Goal: Check status: Check status

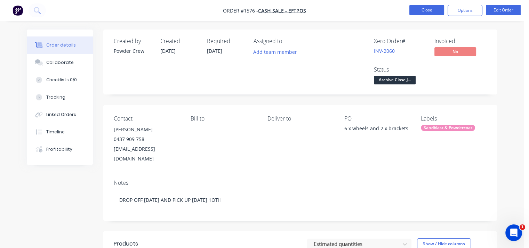
click at [425, 9] on button "Close" at bounding box center [426, 10] width 35 height 10
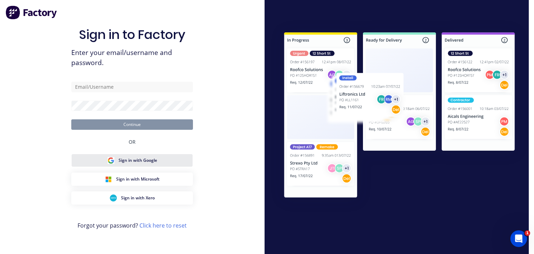
click at [123, 159] on span "Sign in with Google" at bounding box center [138, 160] width 39 height 6
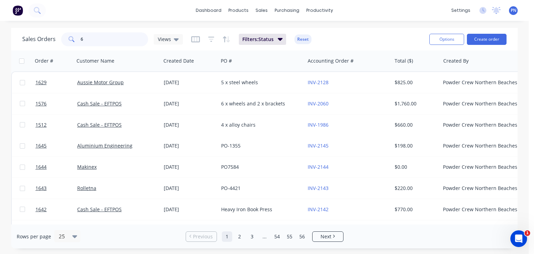
click at [90, 42] on input "6" at bounding box center [115, 39] width 68 height 14
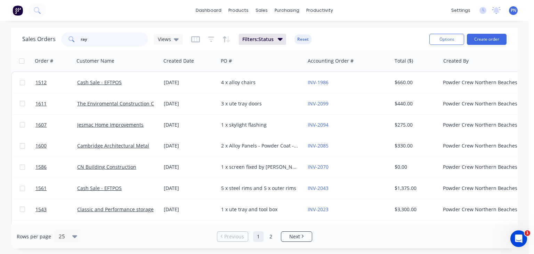
type input "ray"
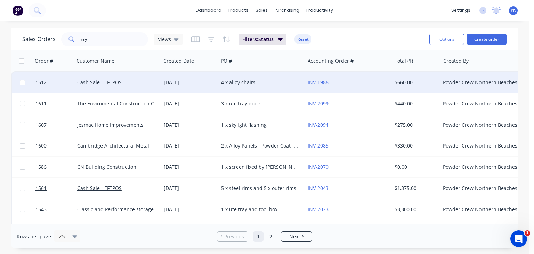
click at [186, 84] on div "[DATE]" at bounding box center [190, 82] width 52 height 7
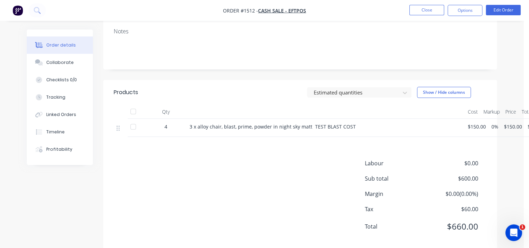
scroll to position [154, 0]
